Goal: Find contact information: Find contact information

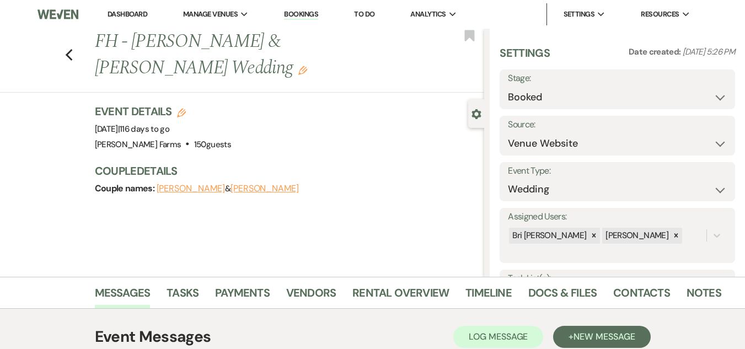
select select "5"
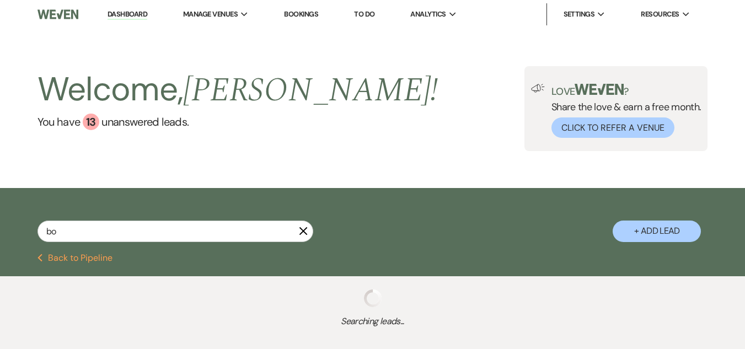
type input "bon"
select select "6"
select select "8"
select select "5"
select select "8"
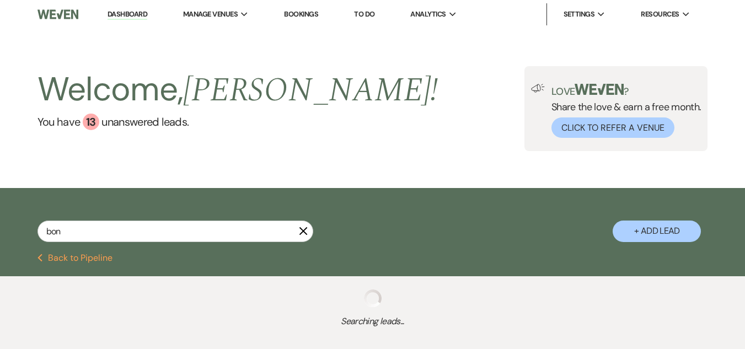
select select "5"
select select "8"
select select "6"
select select "8"
select select "5"
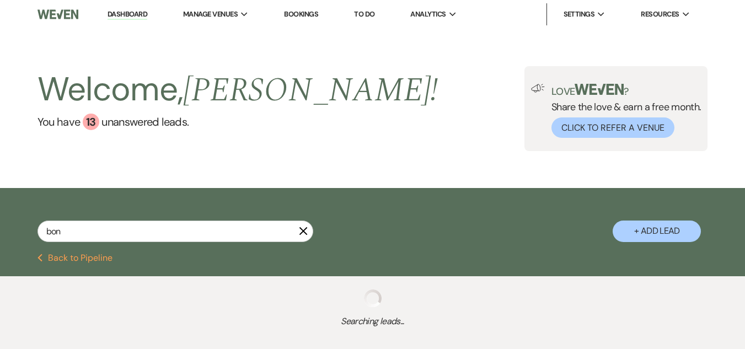
select select "8"
select select "5"
select select "8"
select select "6"
select select "8"
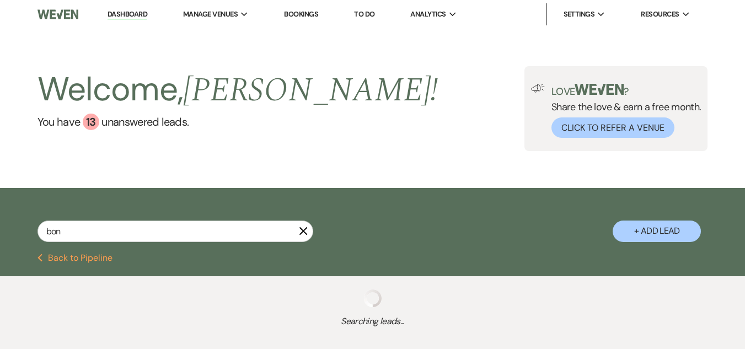
select select "5"
select select "8"
select select "5"
select select "8"
select select "5"
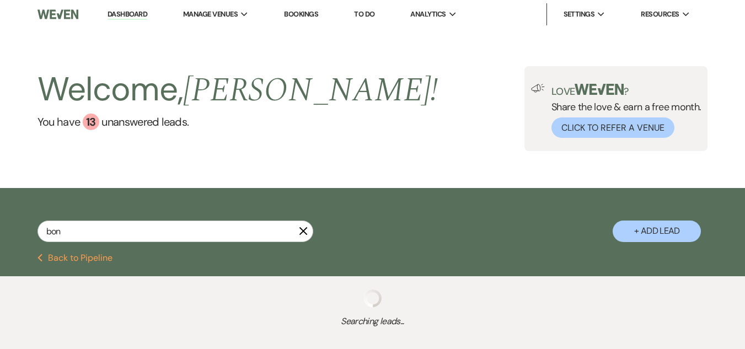
select select "8"
select select "5"
select select "8"
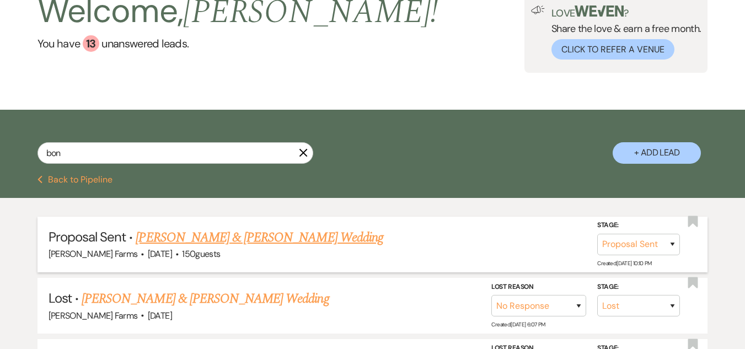
scroll to position [110, 0]
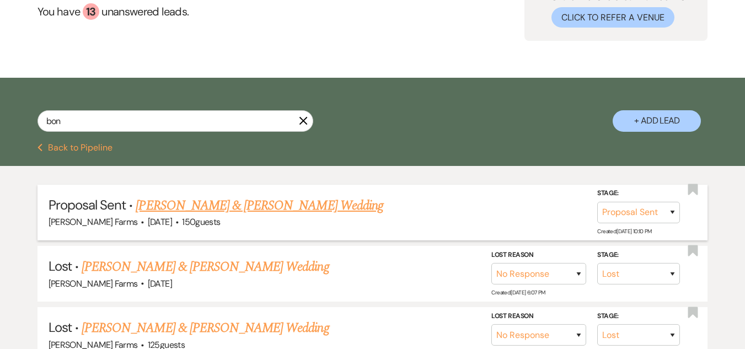
type input "bon"
click at [283, 208] on link "Jordan Ewbank & Julianne M Bonsaver's Wedding" at bounding box center [259, 206] width 247 height 20
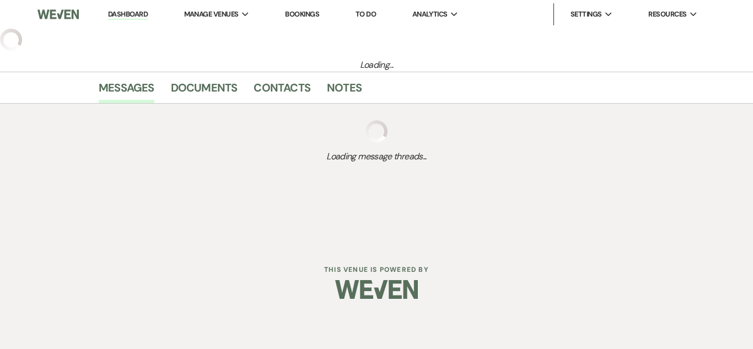
select select "6"
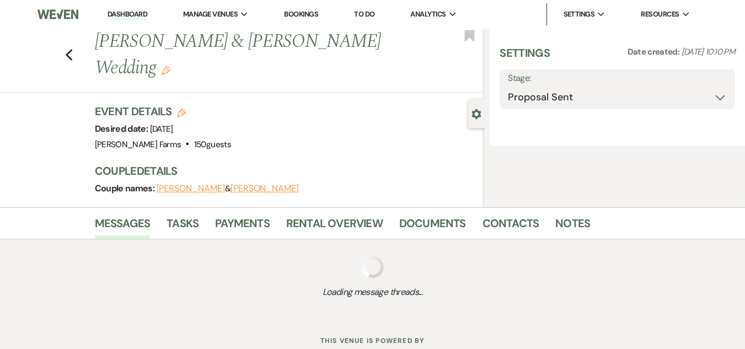
select select "5"
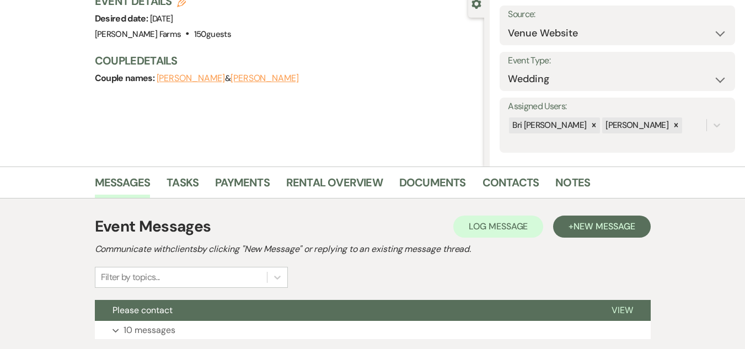
scroll to position [165, 0]
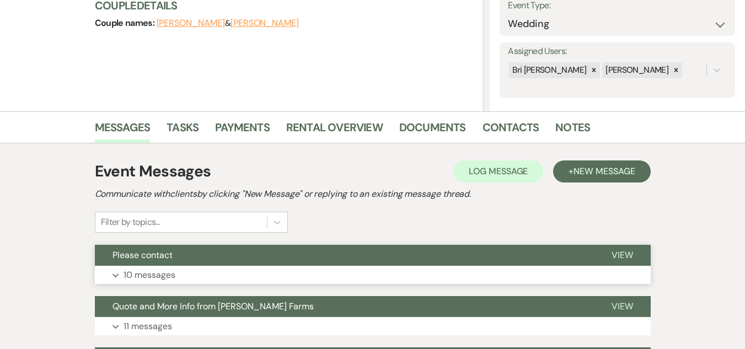
click at [172, 255] on span "Please contact" at bounding box center [142, 255] width 60 height 12
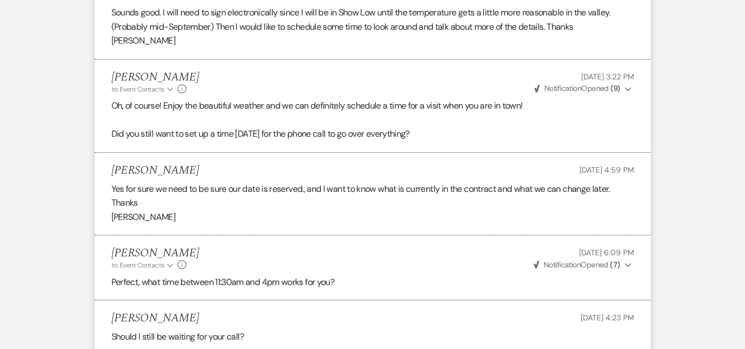
scroll to position [1199, 0]
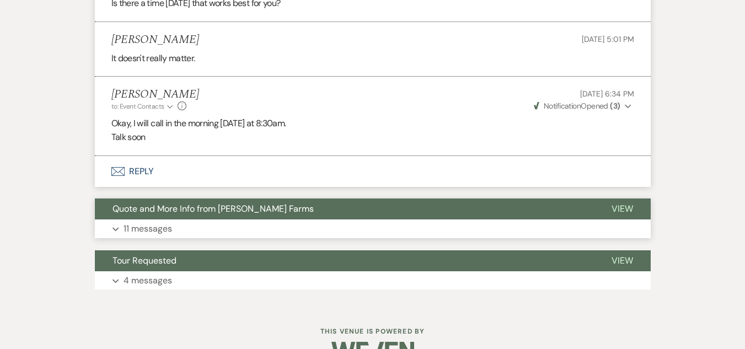
click at [197, 198] on button "Quote and More Info from [PERSON_NAME] Farms" at bounding box center [344, 208] width 499 height 21
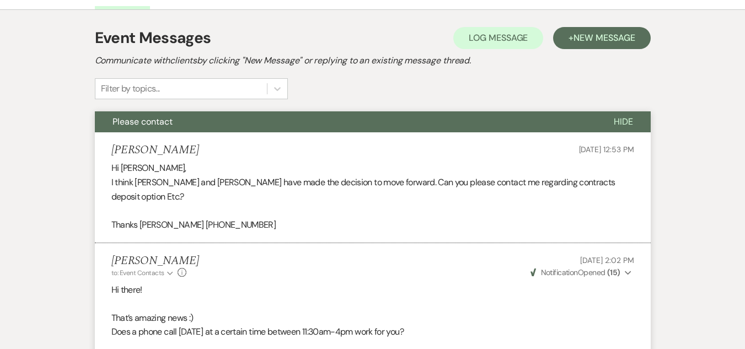
scroll to position [316, 0]
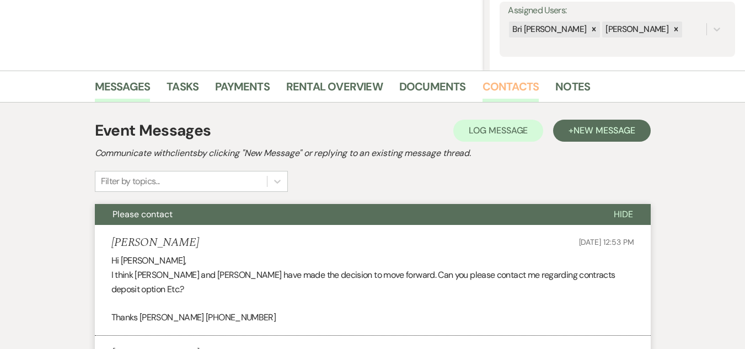
click at [491, 88] on link "Contacts" at bounding box center [510, 90] width 57 height 24
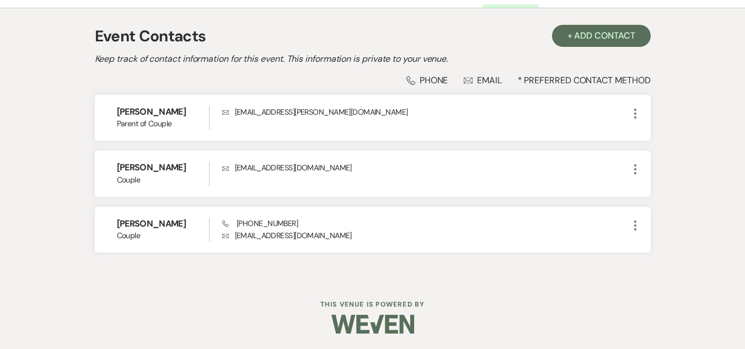
scroll to position [302, 0]
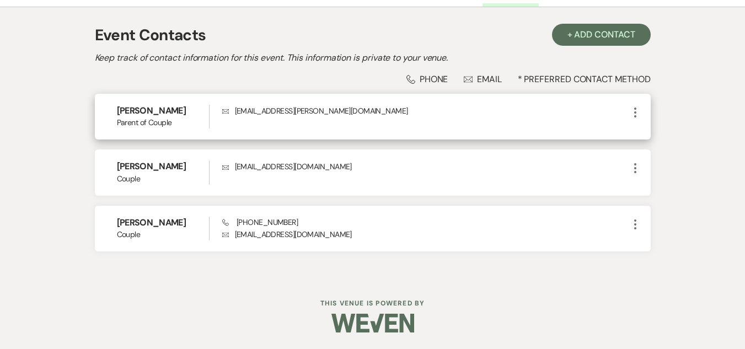
click at [258, 110] on p "Envelope jjacobsen@cox.net" at bounding box center [425, 111] width 406 height 12
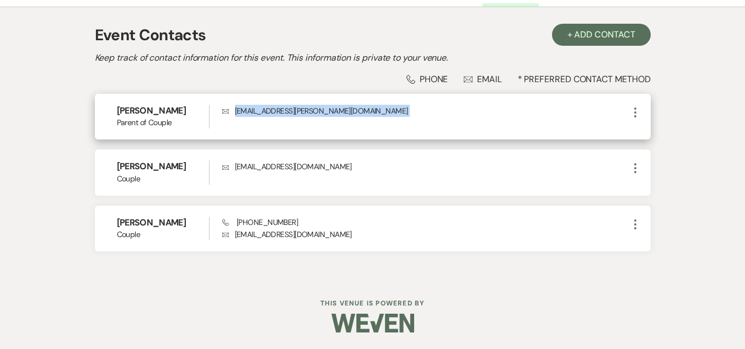
click at [258, 110] on p "Envelope jjacobsen@cox.net" at bounding box center [425, 111] width 406 height 12
copy div "jjacobsen@cox.net More"
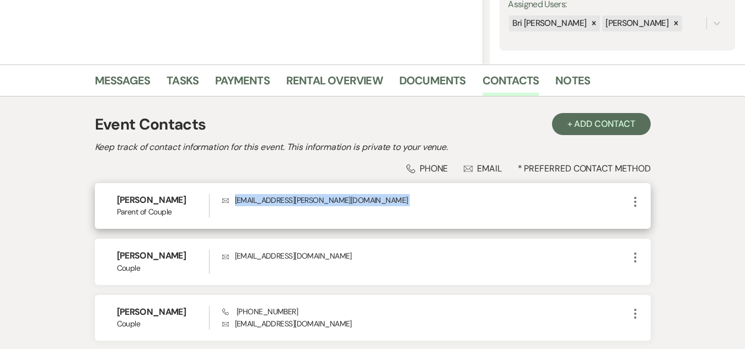
scroll to position [81, 0]
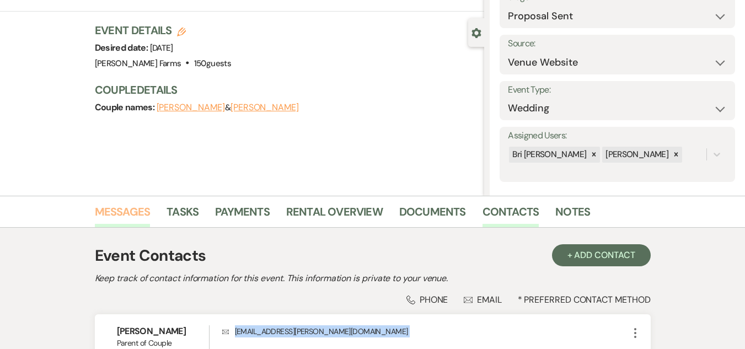
click at [116, 212] on link "Messages" at bounding box center [123, 215] width 56 height 24
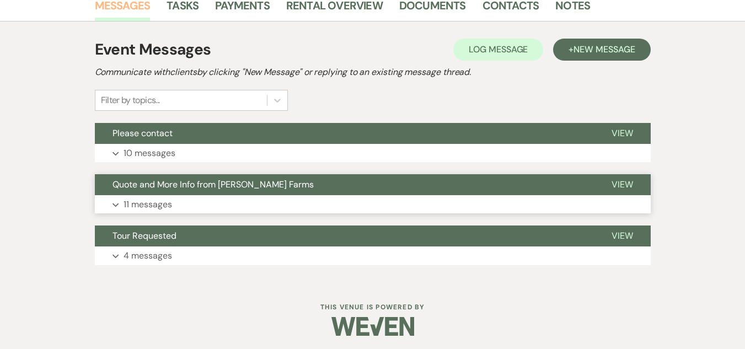
scroll to position [291, 0]
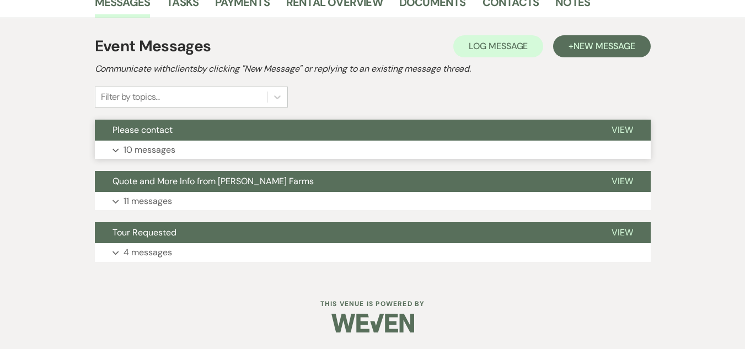
click at [254, 135] on button "Please contact" at bounding box center [344, 130] width 499 height 21
